Goal: Task Accomplishment & Management: Use online tool/utility

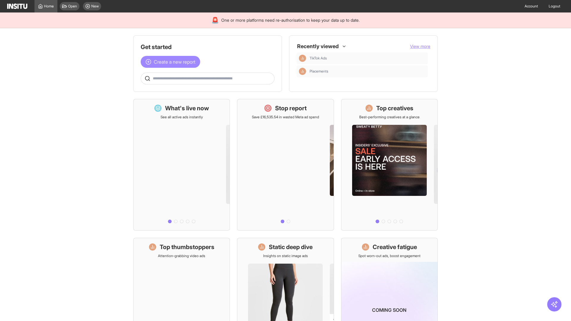
click at [172, 62] on span "Create a new report" at bounding box center [175, 61] width 42 height 7
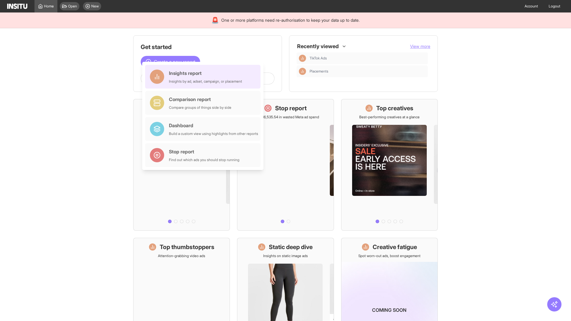
click at [204, 77] on div "Insights report Insights by ad, adset, campaign, or placement" at bounding box center [205, 77] width 73 height 14
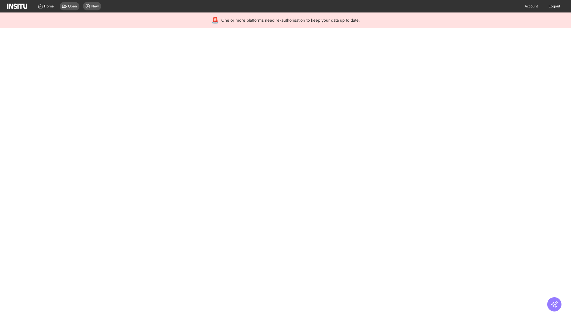
select select "**"
